Goal: Find specific page/section: Find specific page/section

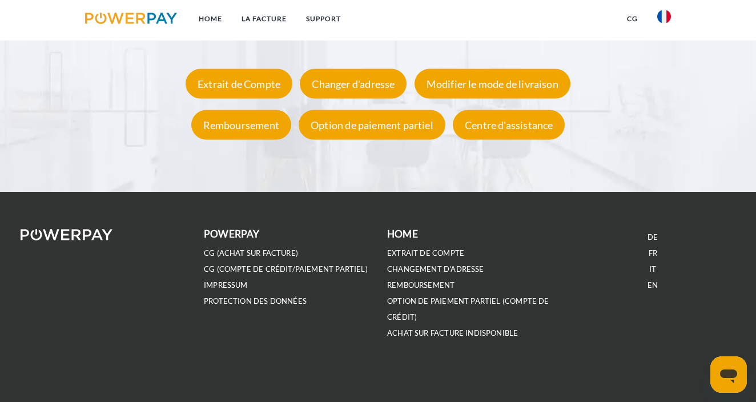
scroll to position [2089, 0]
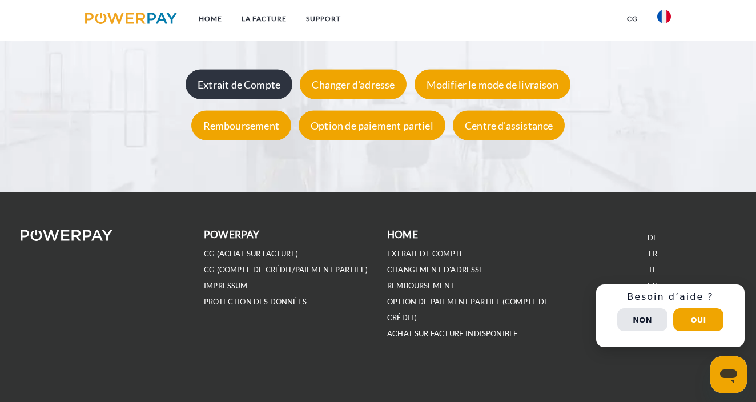
click at [252, 81] on div "Extrait de Compte" at bounding box center [239, 84] width 107 height 30
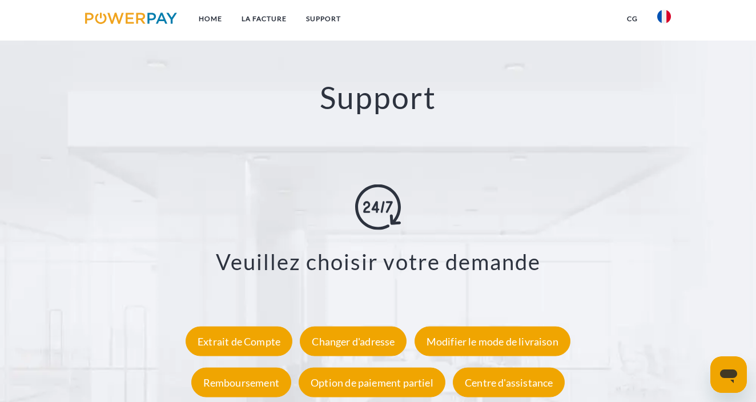
scroll to position [2075, 0]
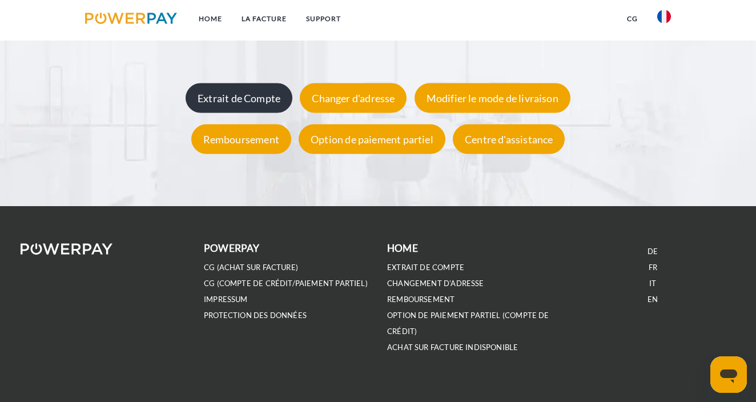
click at [260, 101] on div "Extrait de Compte" at bounding box center [239, 98] width 107 height 30
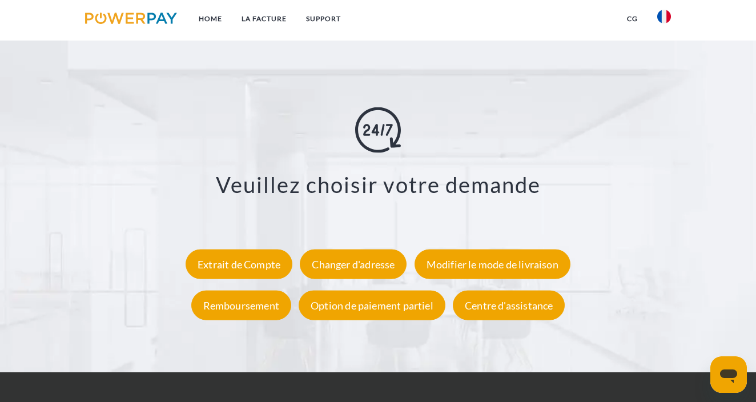
scroll to position [1911, 0]
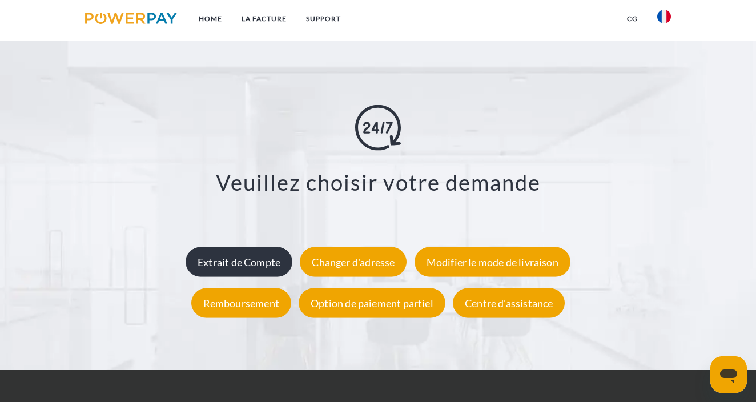
click at [270, 260] on div "Extrait de Compte" at bounding box center [239, 262] width 107 height 30
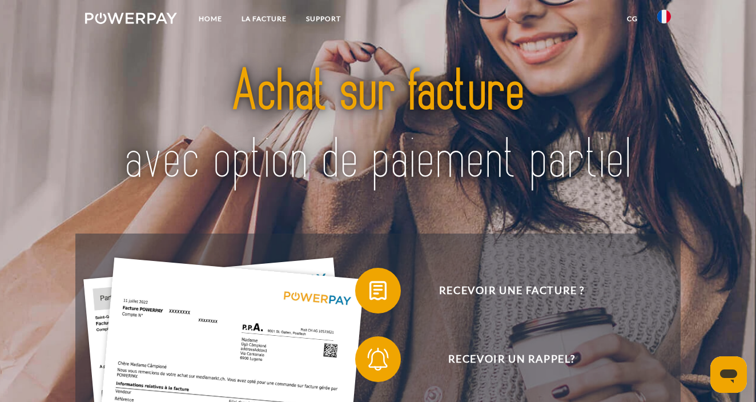
click at [668, 15] on img at bounding box center [664, 17] width 14 height 14
click at [207, 15] on link "Home" at bounding box center [210, 19] width 43 height 21
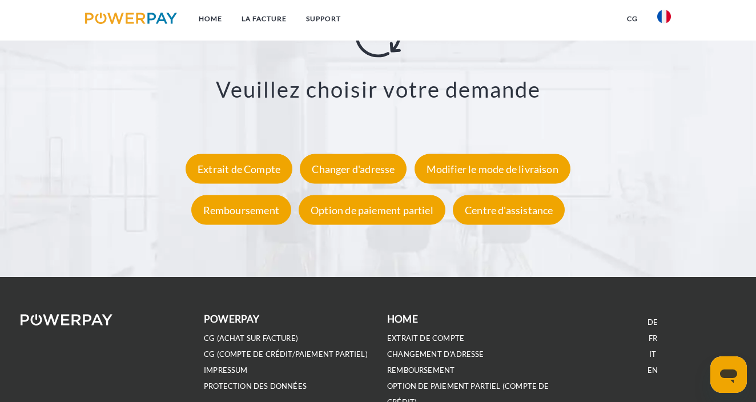
scroll to position [2027, 0]
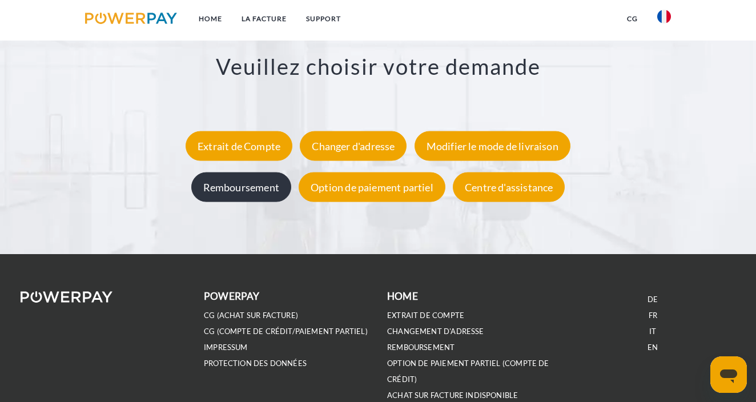
click at [241, 187] on div "Remboursement" at bounding box center [241, 187] width 100 height 30
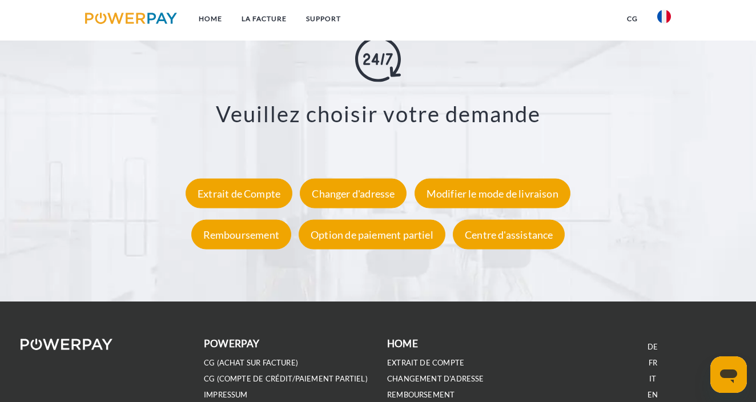
scroll to position [1996, 0]
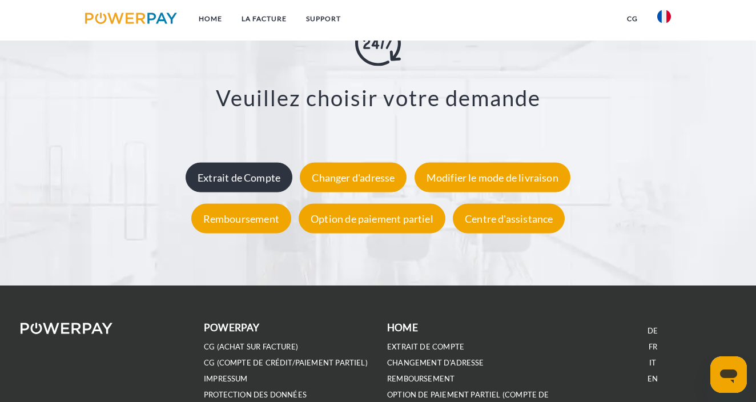
click at [251, 169] on div "Extrait de Compte" at bounding box center [239, 177] width 107 height 30
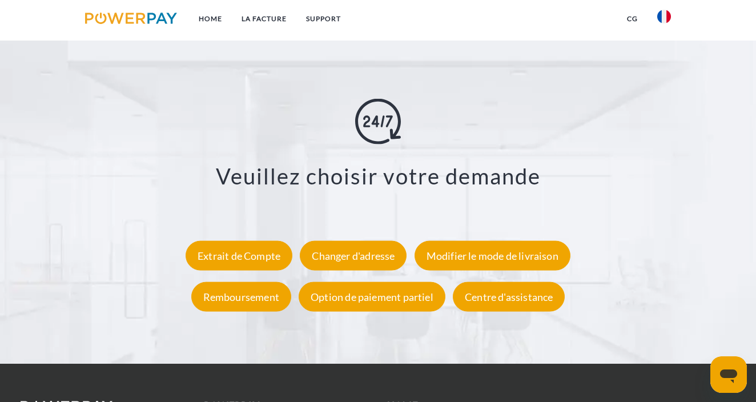
scroll to position [1996, 0]
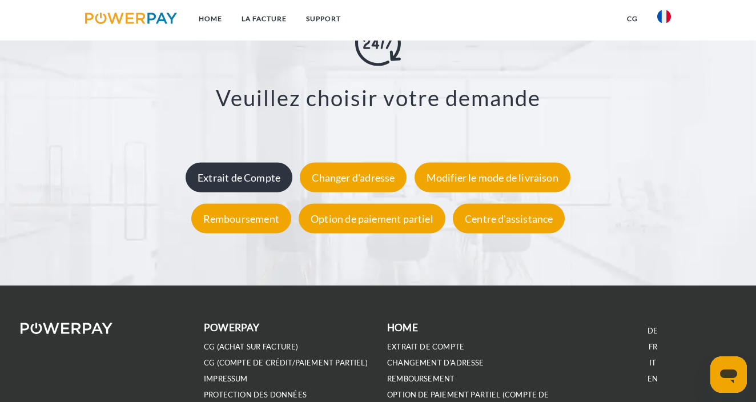
click at [259, 174] on div "Extrait de Compte" at bounding box center [239, 177] width 107 height 30
